Goal: Check status: Check status

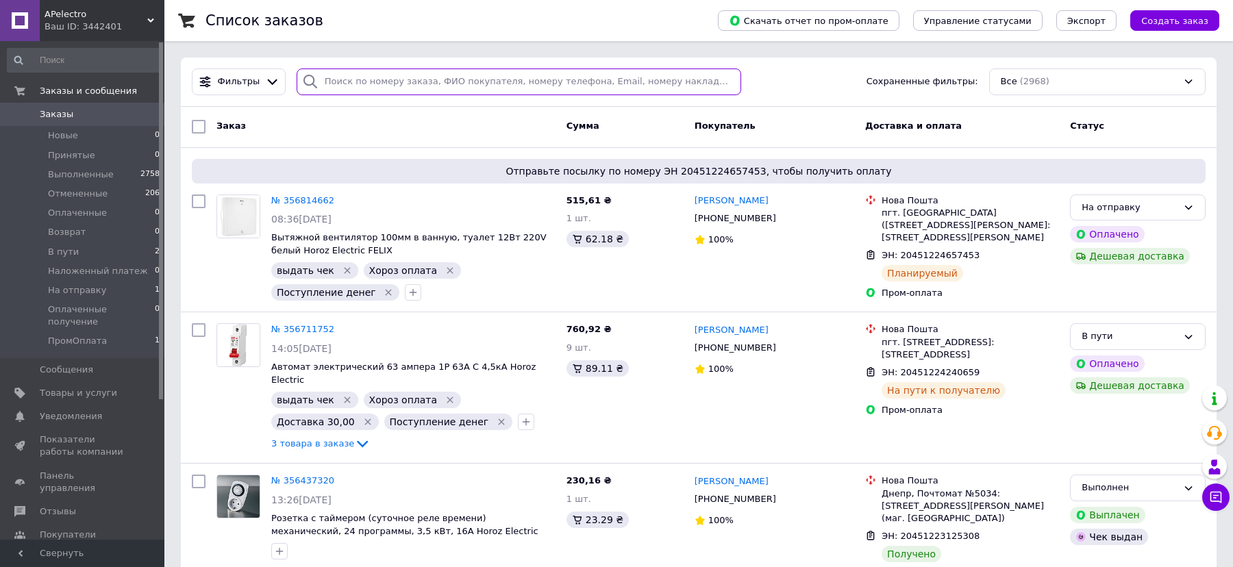
paste input "20451223709838"
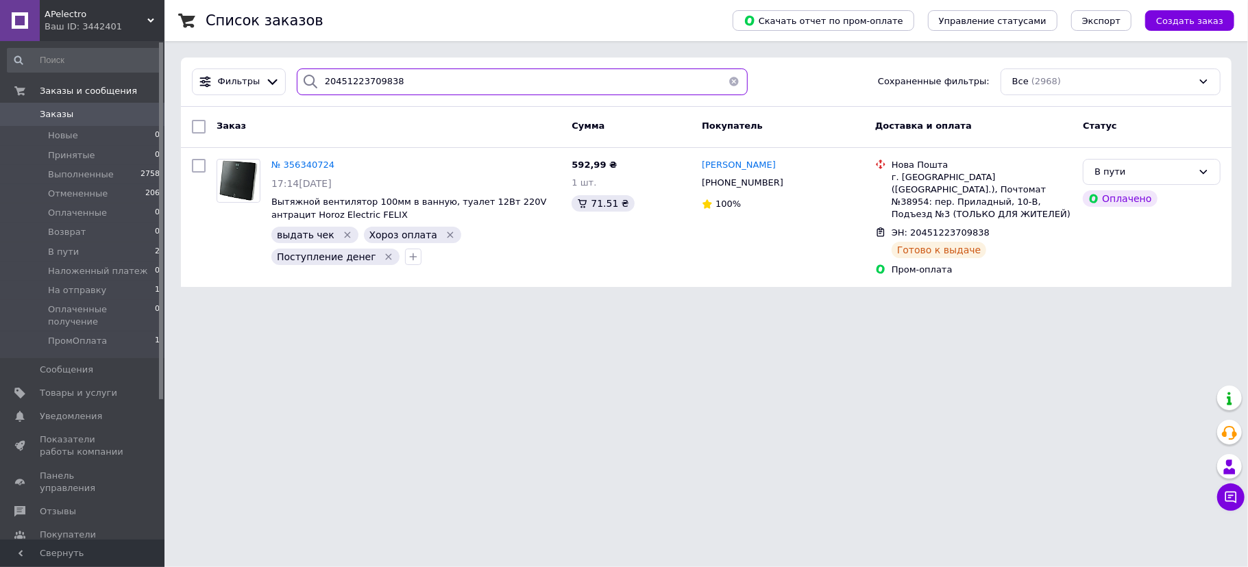
click at [358, 78] on input "20451223709838" at bounding box center [522, 82] width 451 height 27
paste input "2298162"
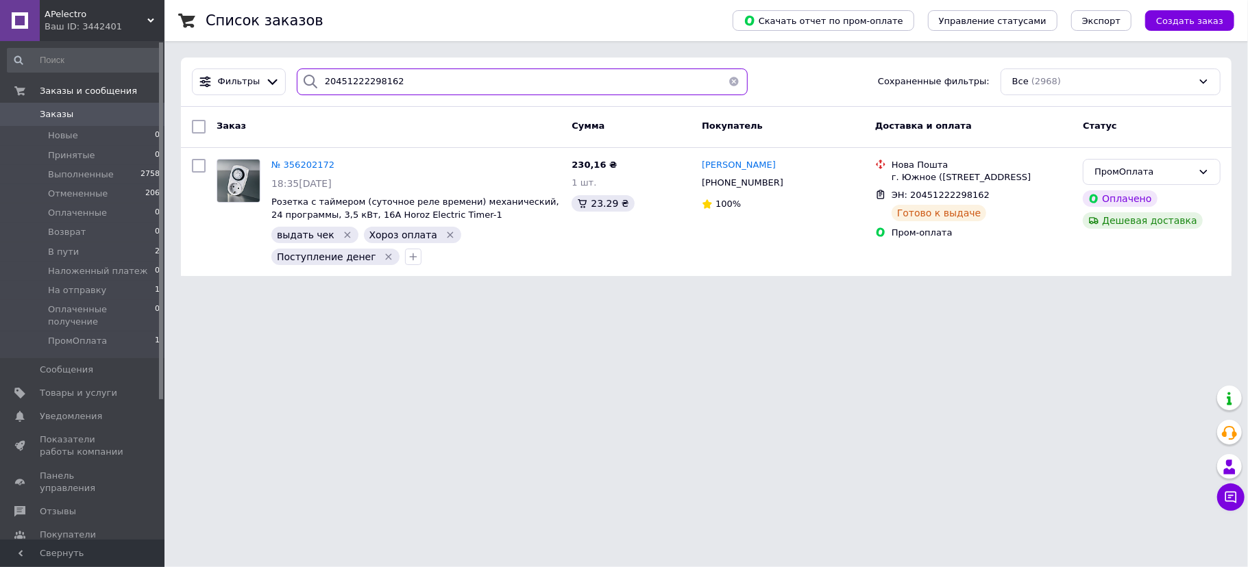
type input "20451222298162"
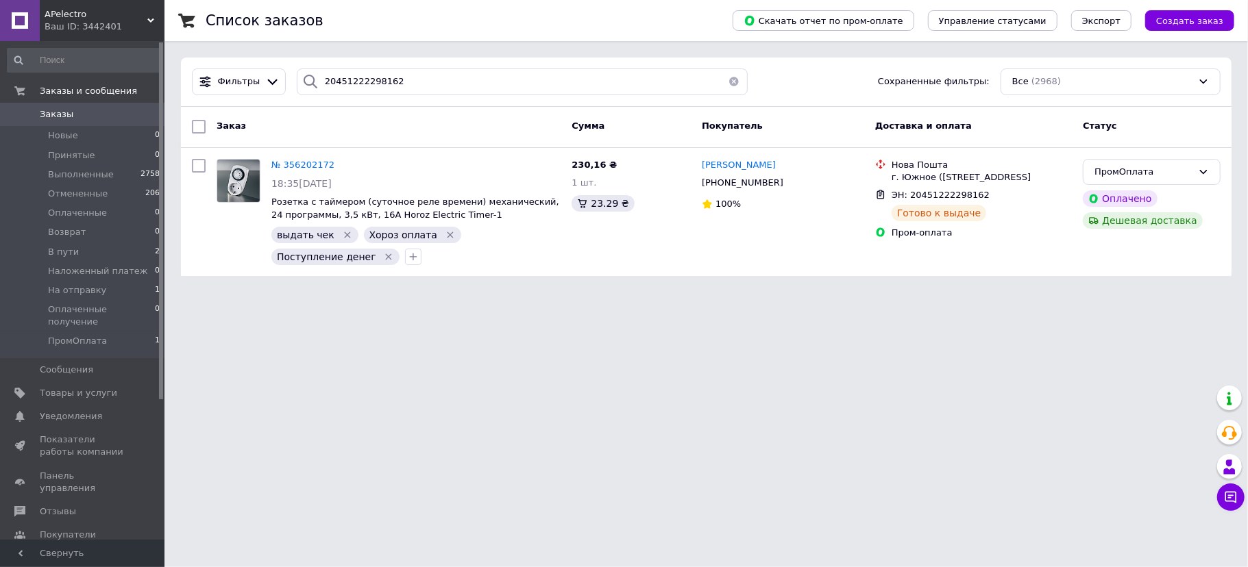
click at [728, 82] on button "button" at bounding box center [733, 82] width 27 height 27
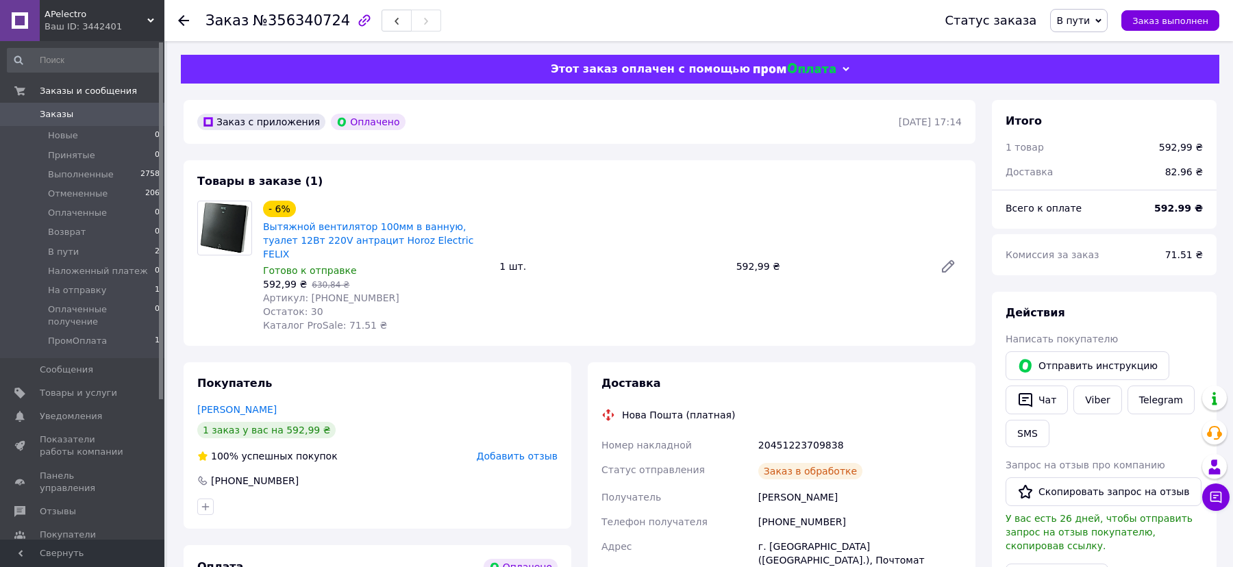
scroll to position [23, 0]
click at [1115, 149] on div "1 товар" at bounding box center [1074, 147] width 153 height 30
click at [1102, 23] on icon at bounding box center [1099, 21] width 6 height 6
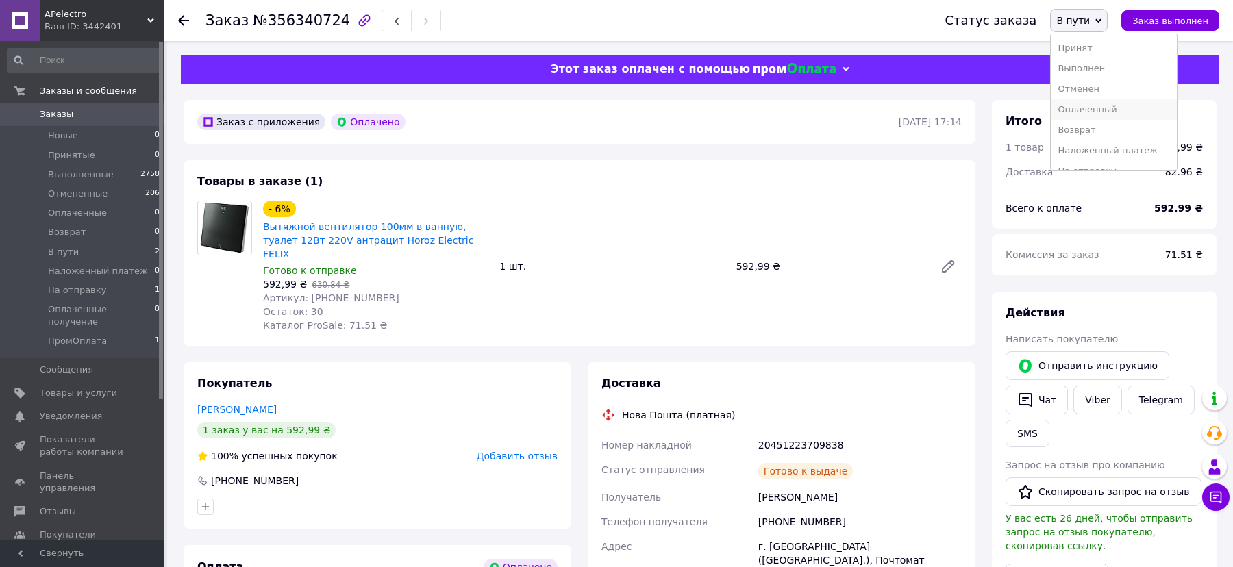
scroll to position [56, 0]
click at [1096, 154] on li "ПромОплата" at bounding box center [1113, 156] width 125 height 21
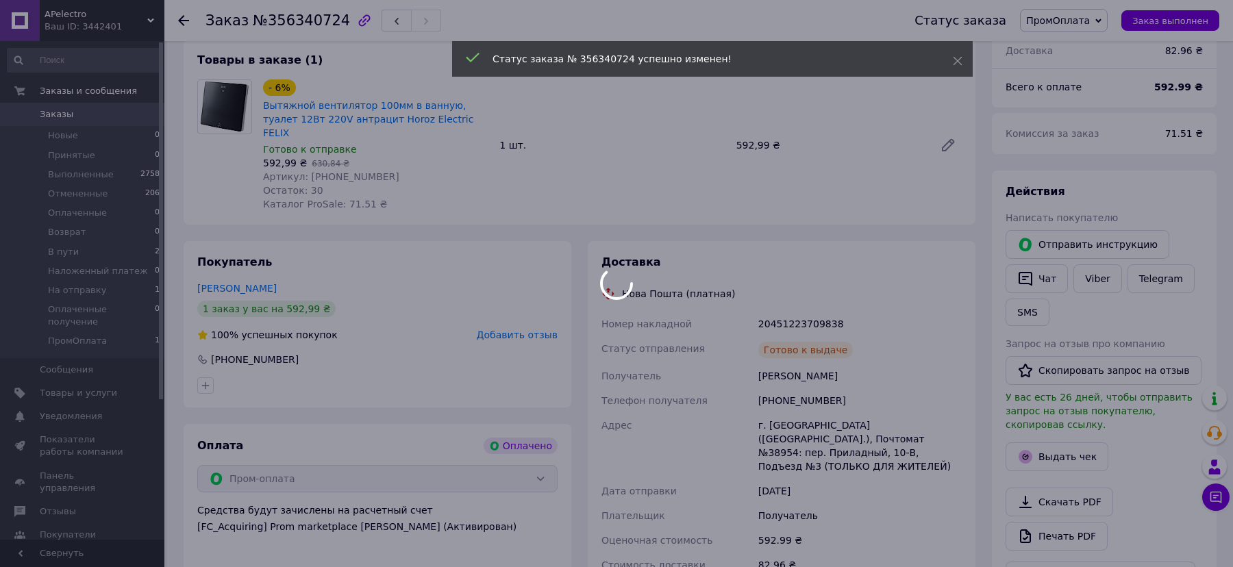
scroll to position [55, 0]
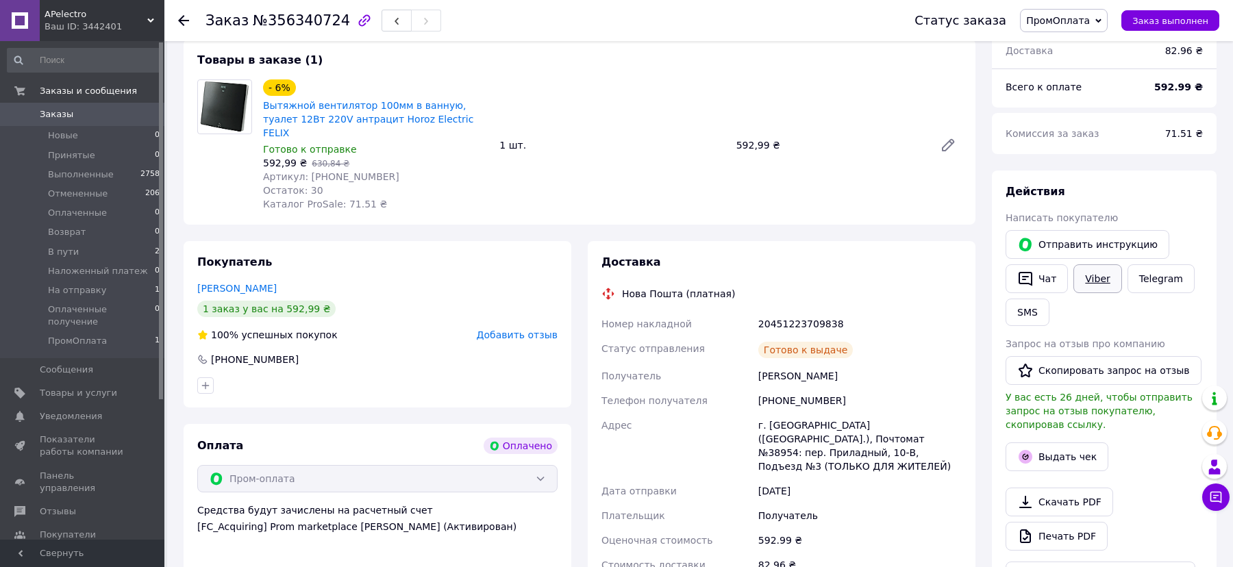
click at [1091, 280] on link "Viber" at bounding box center [1098, 278] width 48 height 29
